Goal: Task Accomplishment & Management: Manage account settings

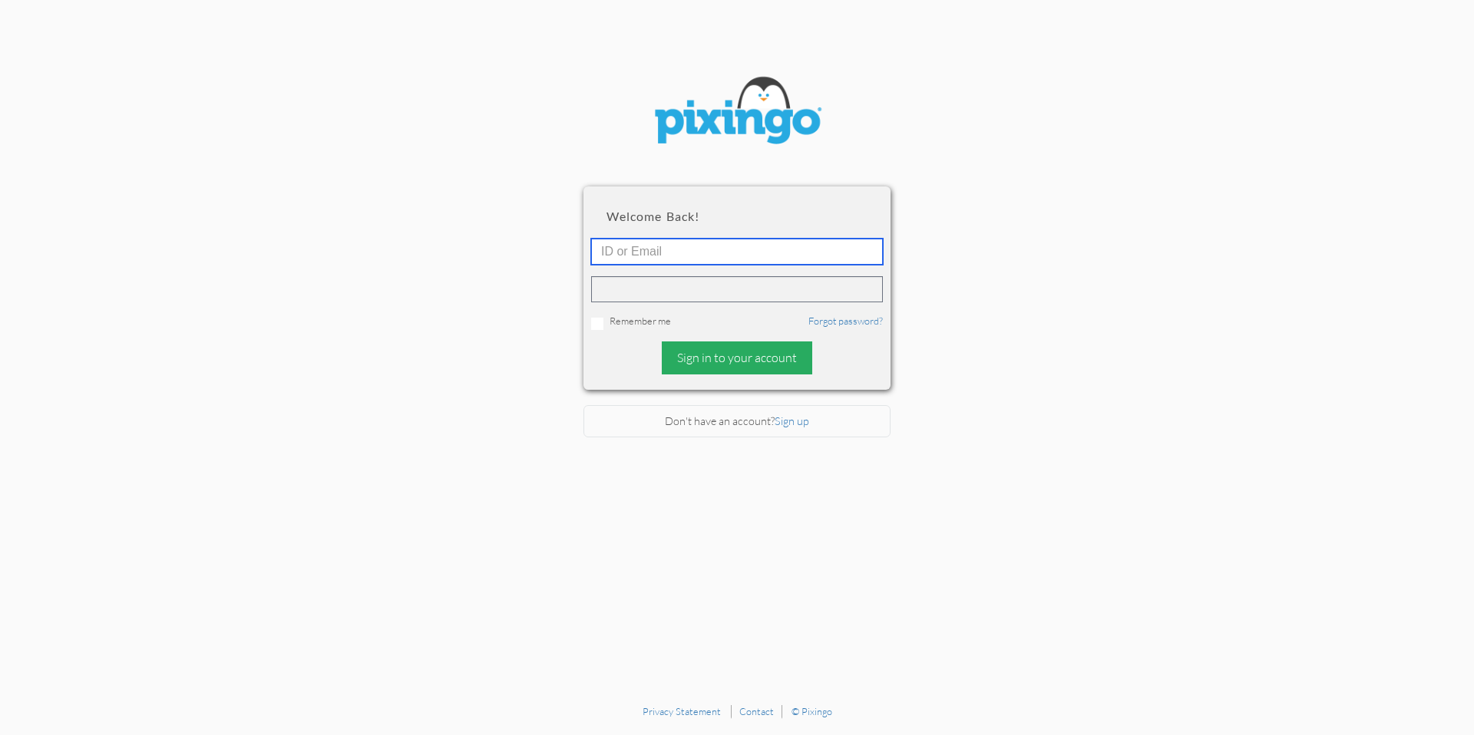
type input "[PERSON_NAME][EMAIL_ADDRESS][DOMAIN_NAME]"
click at [744, 361] on div "Sign in to your account" at bounding box center [737, 358] width 150 height 33
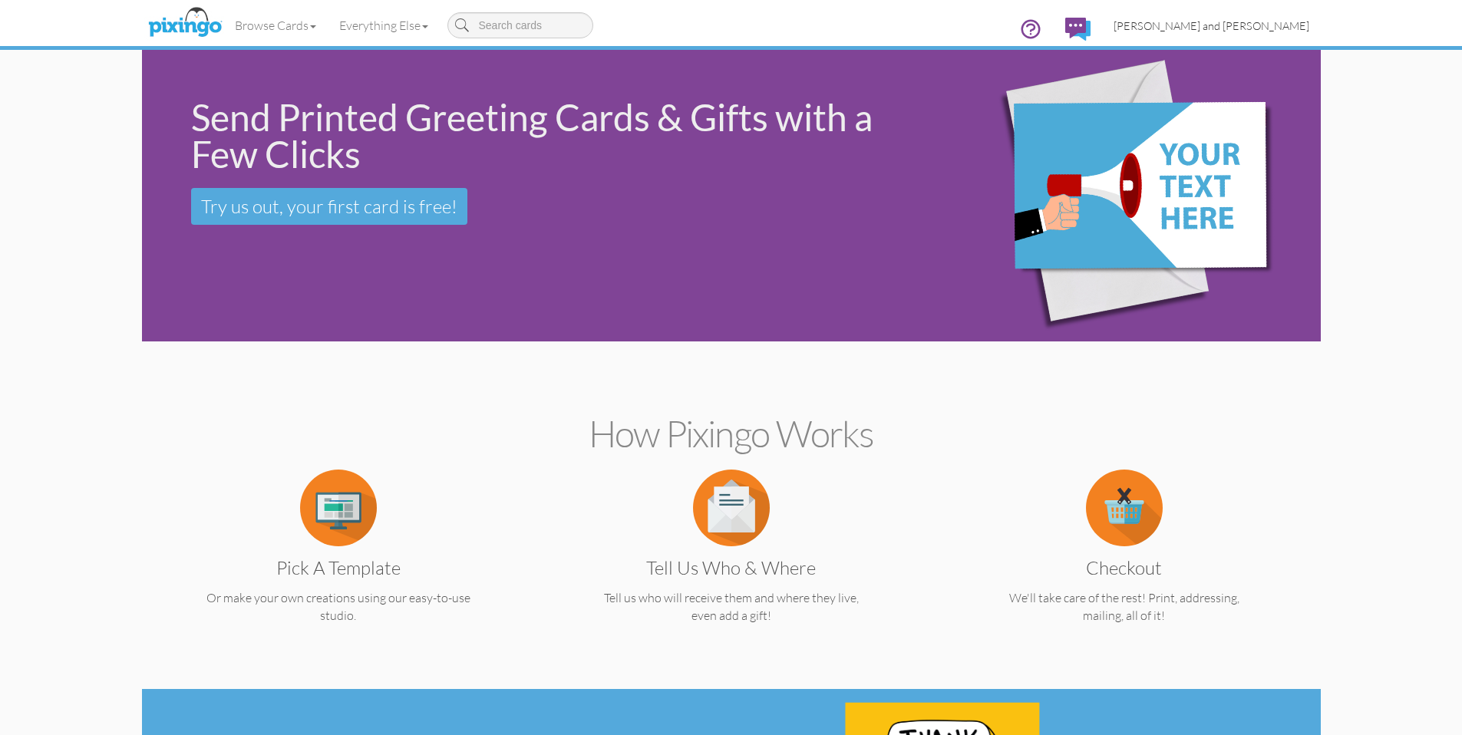
click at [1276, 38] on link "[PERSON_NAME] and [PERSON_NAME]" at bounding box center [1211, 25] width 219 height 39
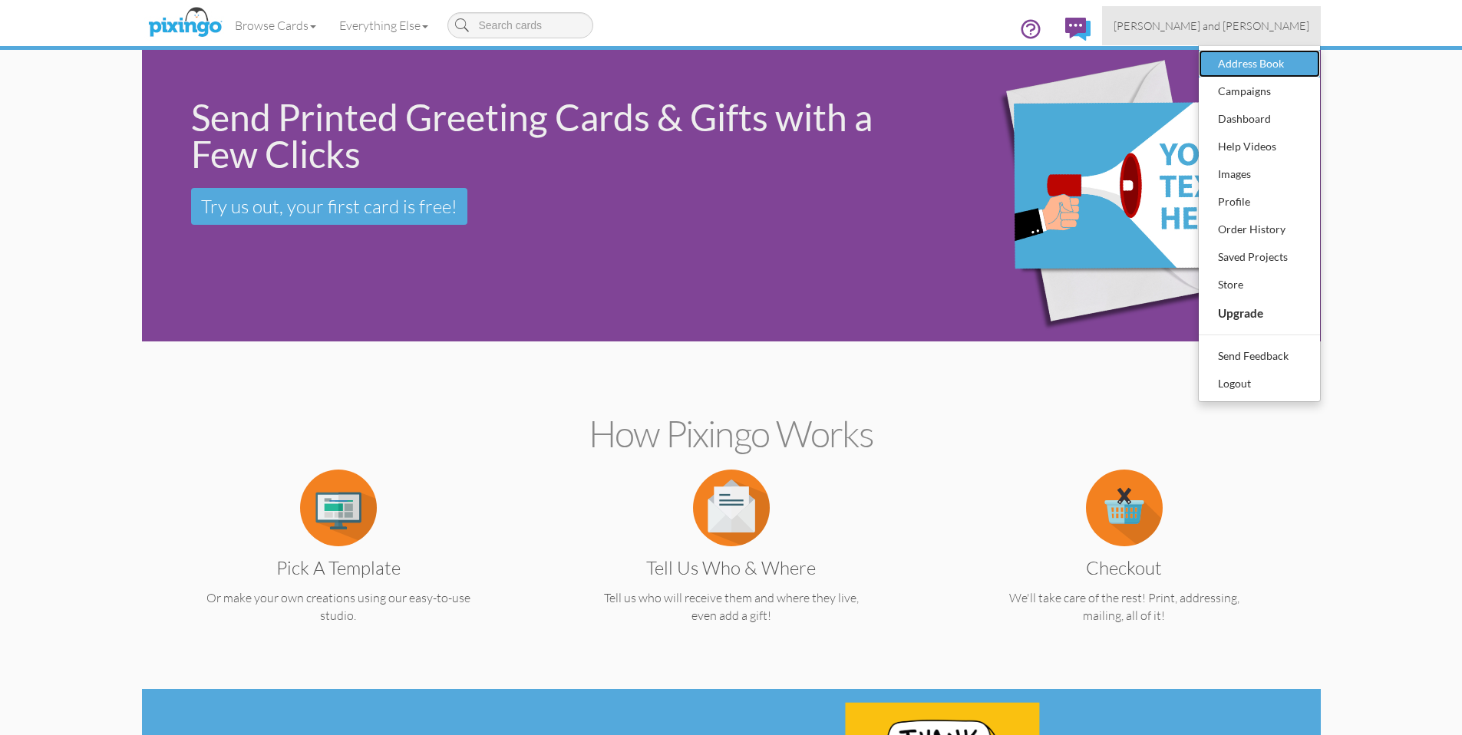
click at [1266, 61] on div "Address Book" at bounding box center [1259, 63] width 91 height 23
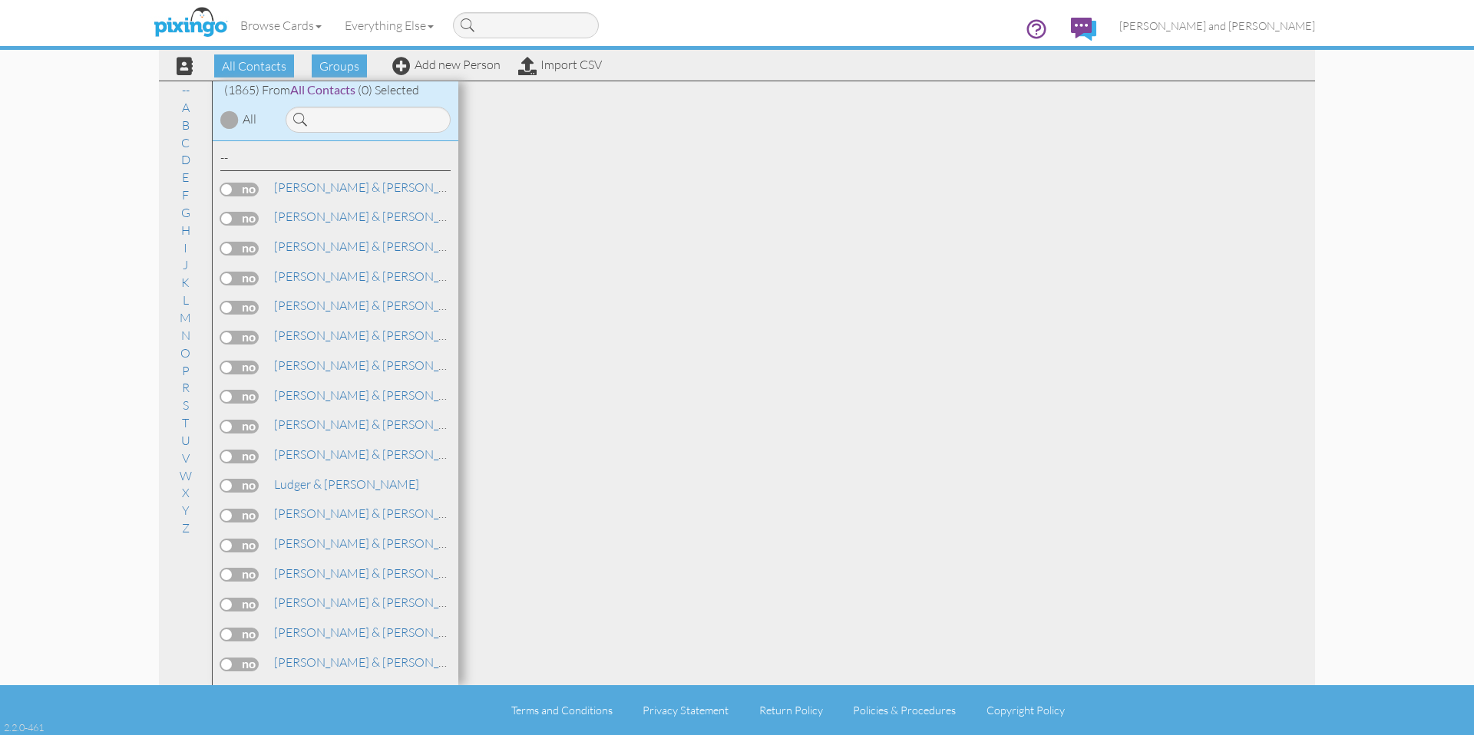
click at [373, 105] on div at bounding box center [366, 116] width 184 height 34
click at [359, 124] on input at bounding box center [368, 120] width 165 height 26
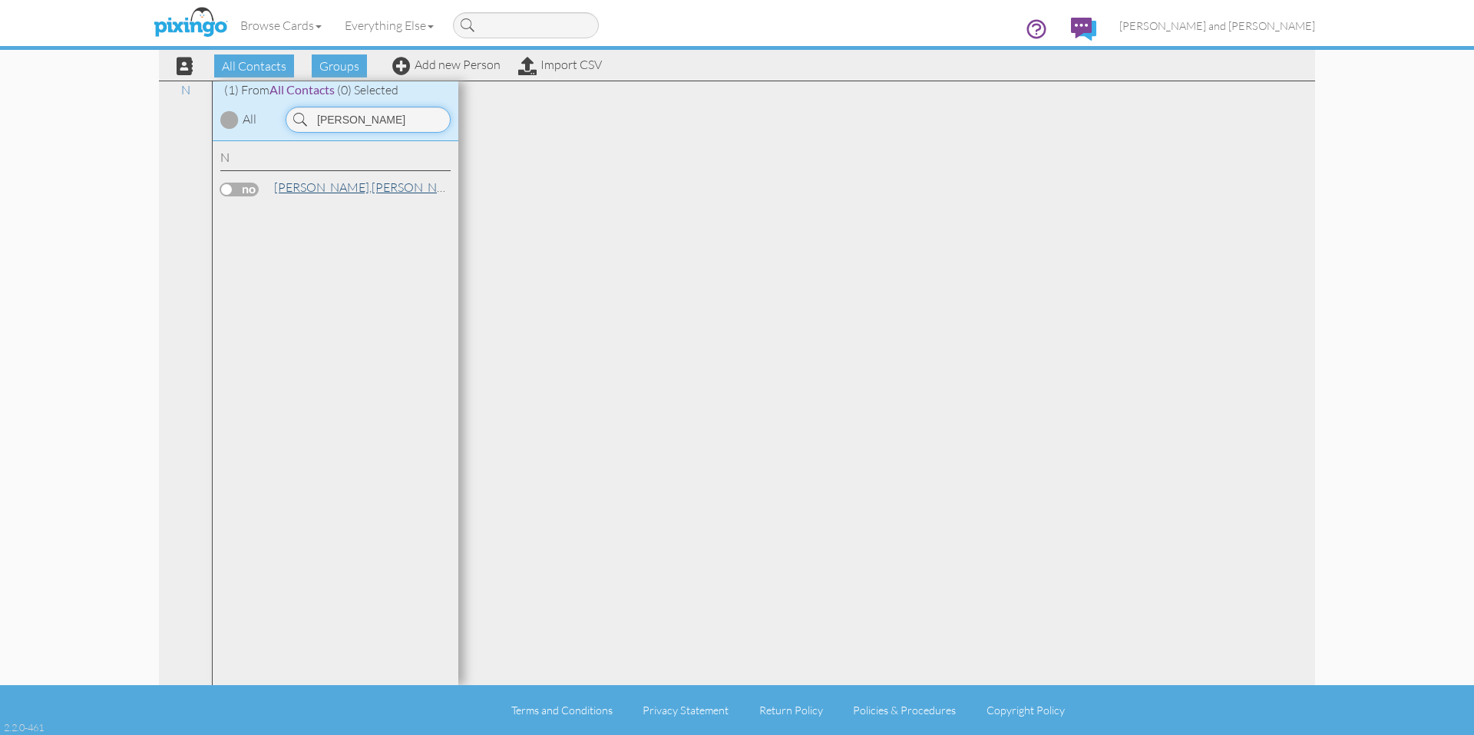
type input "[PERSON_NAME]"
click at [321, 193] on link "[PERSON_NAME]" at bounding box center [370, 187] width 196 height 18
